Goal: Register for event/course

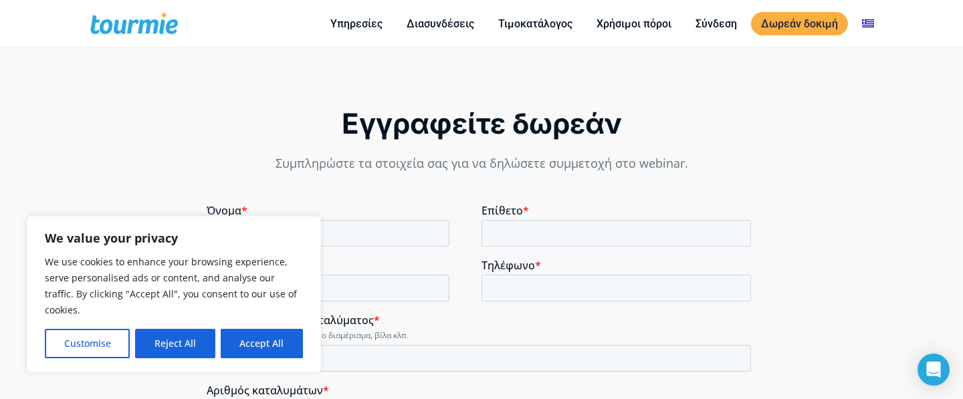
scroll to position [866, 0]
drag, startPoint x: 56, startPoint y: 202, endPoint x: 262, endPoint y: 347, distance: 252.6
click at [262, 347] on button "Accept All" at bounding box center [262, 343] width 82 height 29
checkbox input "true"
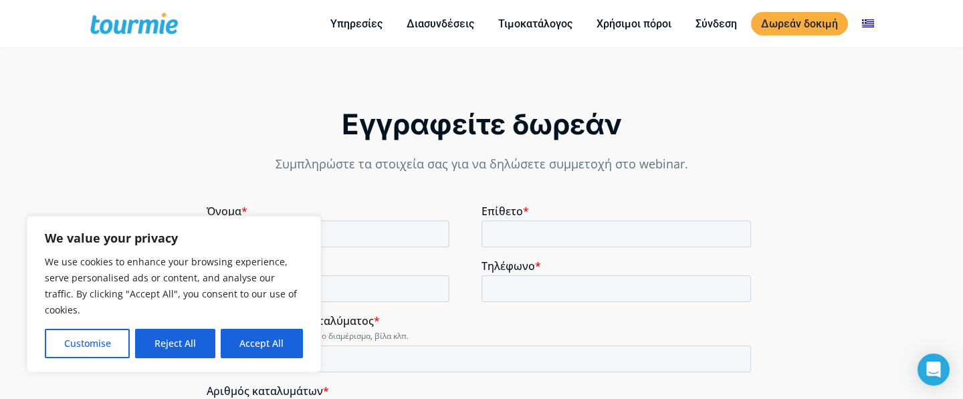
checkbox input "true"
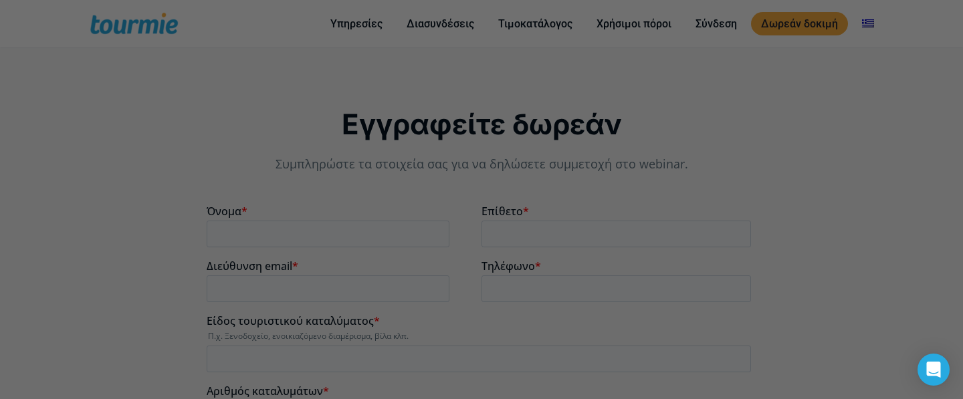
scroll to position [0, 0]
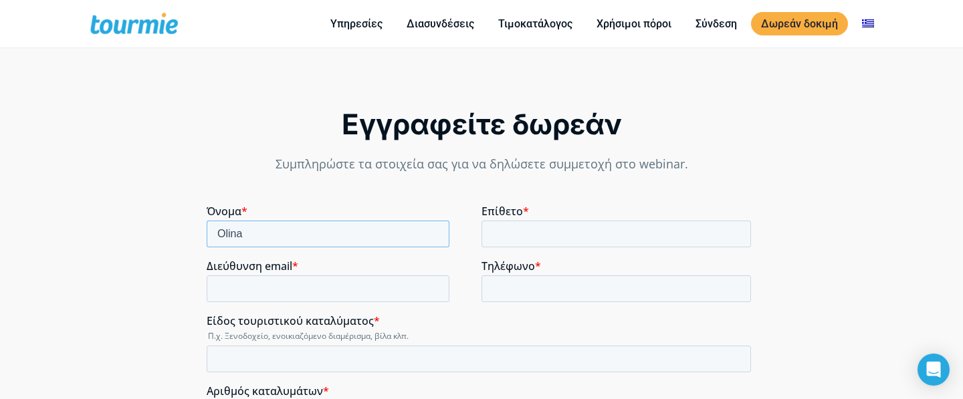
type input "Olina"
type input "Karapanou"
type input "[EMAIL_ADDRESS][DOMAIN_NAME]"
type input "6946721606"
click at [355, 354] on input "Είδος τουριστικού καταλύματος *" at bounding box center [479, 359] width 544 height 27
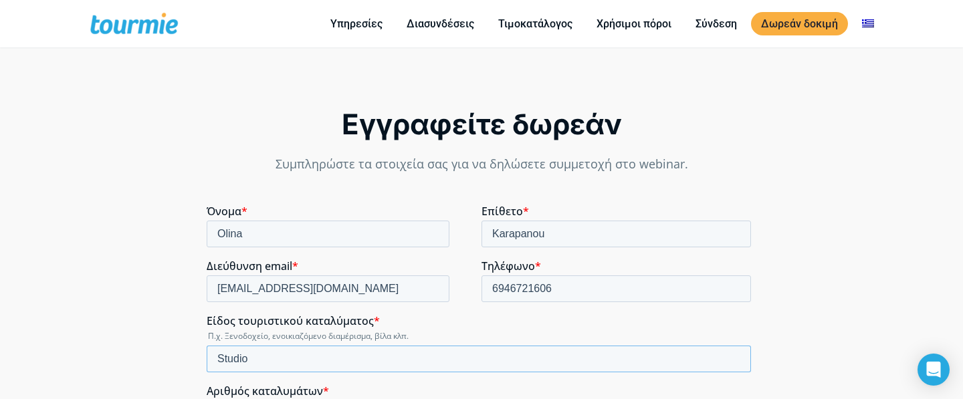
type input "Studio"
type input "1"
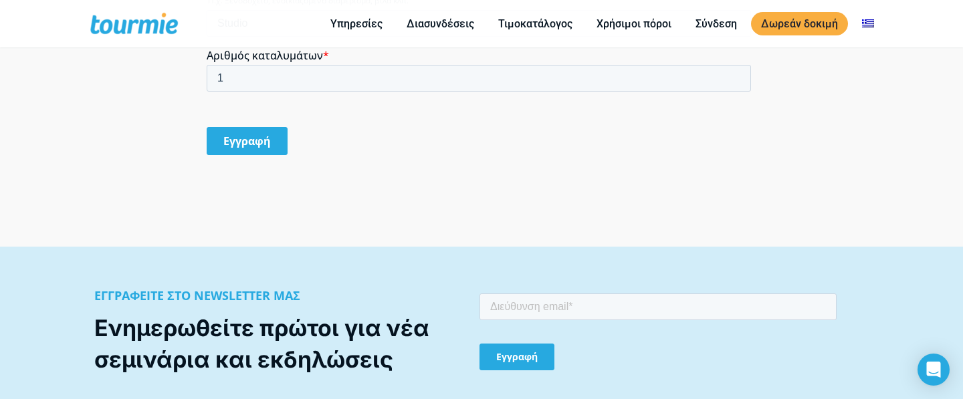
scroll to position [1203, 0]
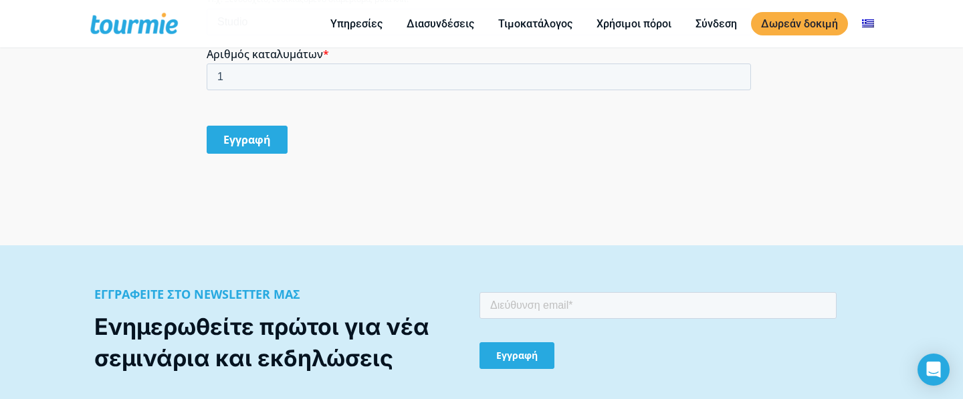
click at [270, 145] on input "Εγγραφή" at bounding box center [247, 140] width 81 height 28
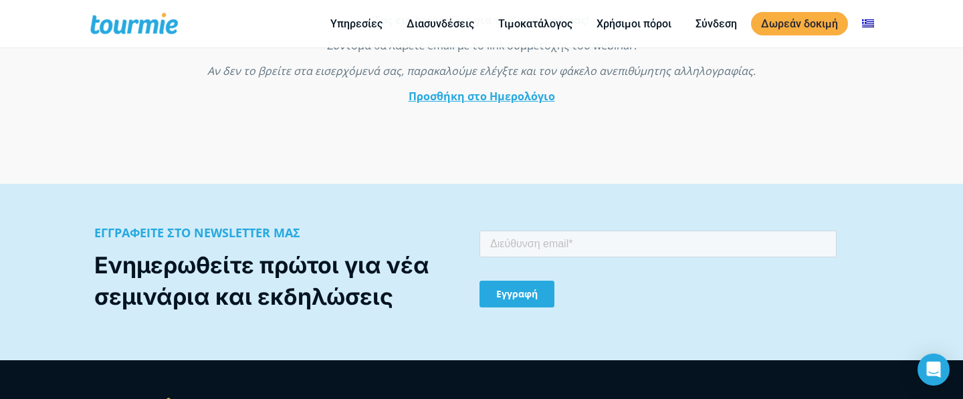
scroll to position [1030, 0]
